Goal: Task Accomplishment & Management: Manage account settings

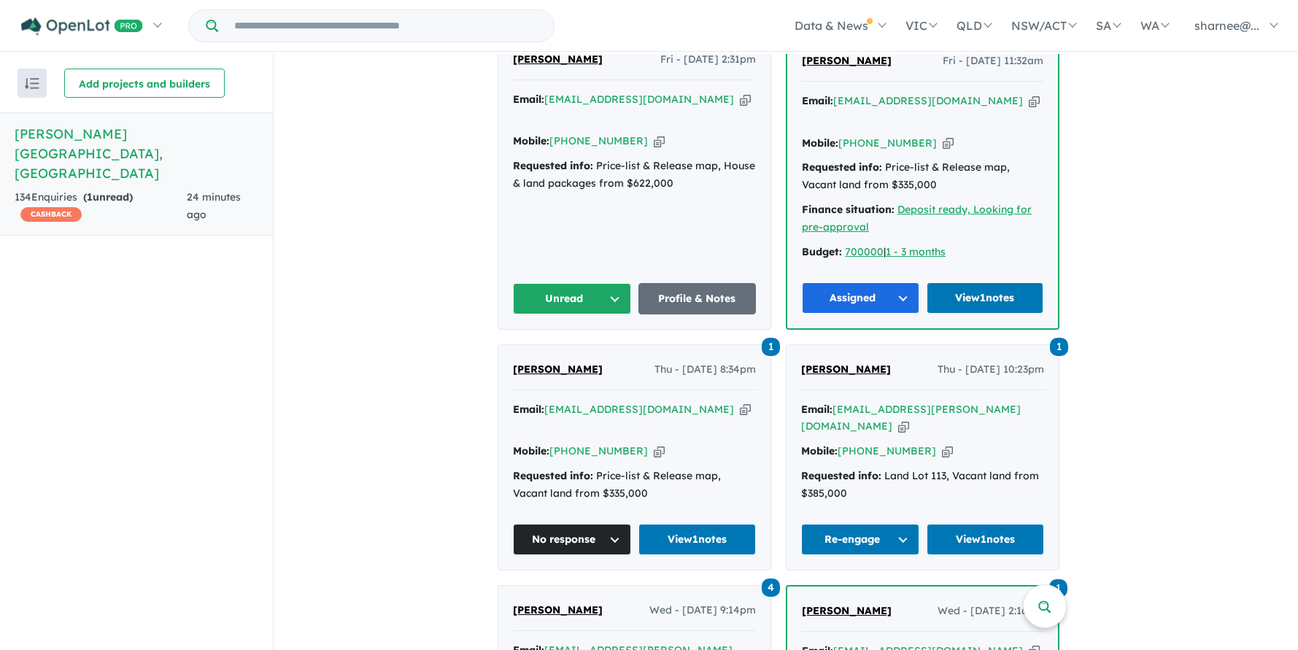
scroll to position [778, 0]
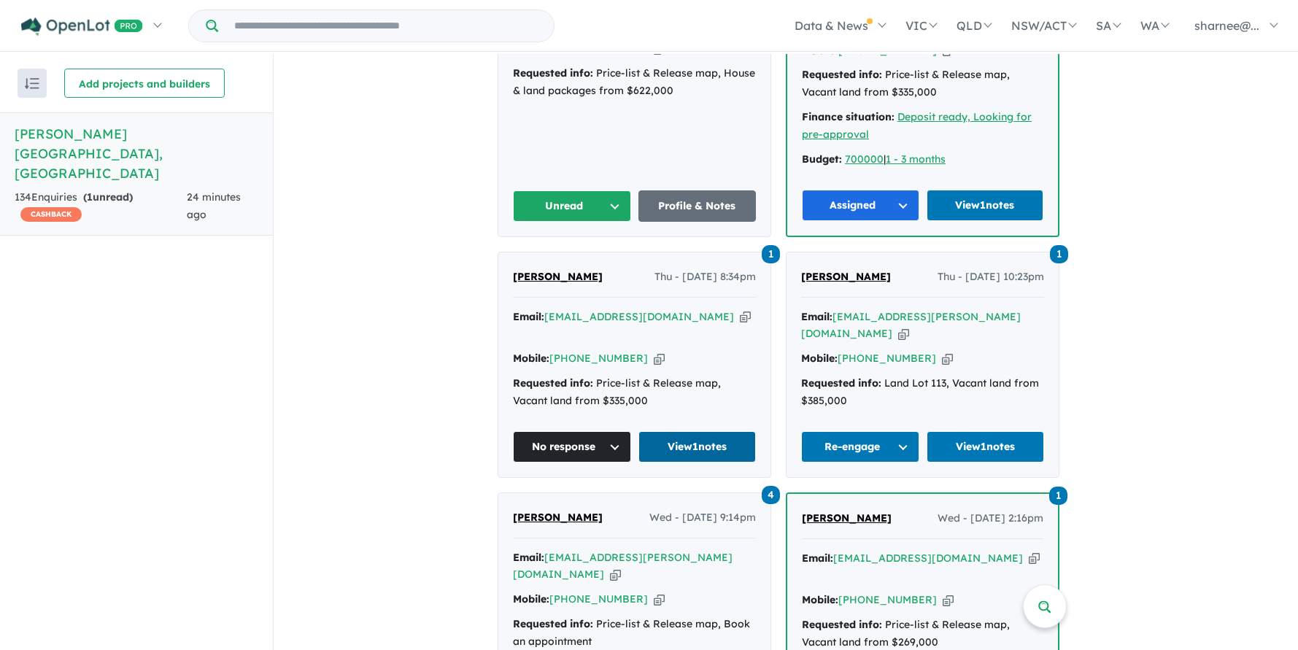
click at [721, 441] on link "View 1 notes" at bounding box center [697, 446] width 118 height 31
click at [698, 443] on link "View 1 notes" at bounding box center [697, 446] width 118 height 31
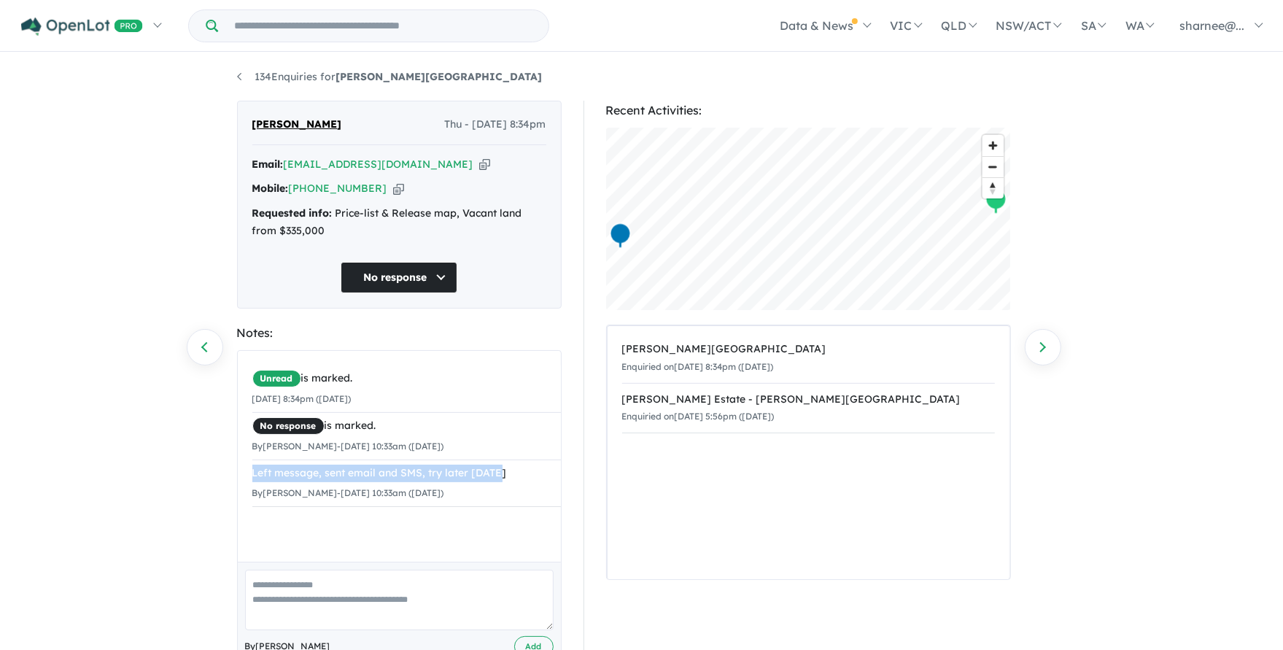
drag, startPoint x: 532, startPoint y: 489, endPoint x: 252, endPoint y: 484, distance: 280.1
click at [252, 484] on div "Unread is marked. [DATE] 8:34pm ([DATE]) No response is marked. By [PERSON_NAME…" at bounding box center [407, 436] width 338 height 171
copy div "Left message, sent email and SMS, try later [DATE]"
